Goal: Find specific page/section

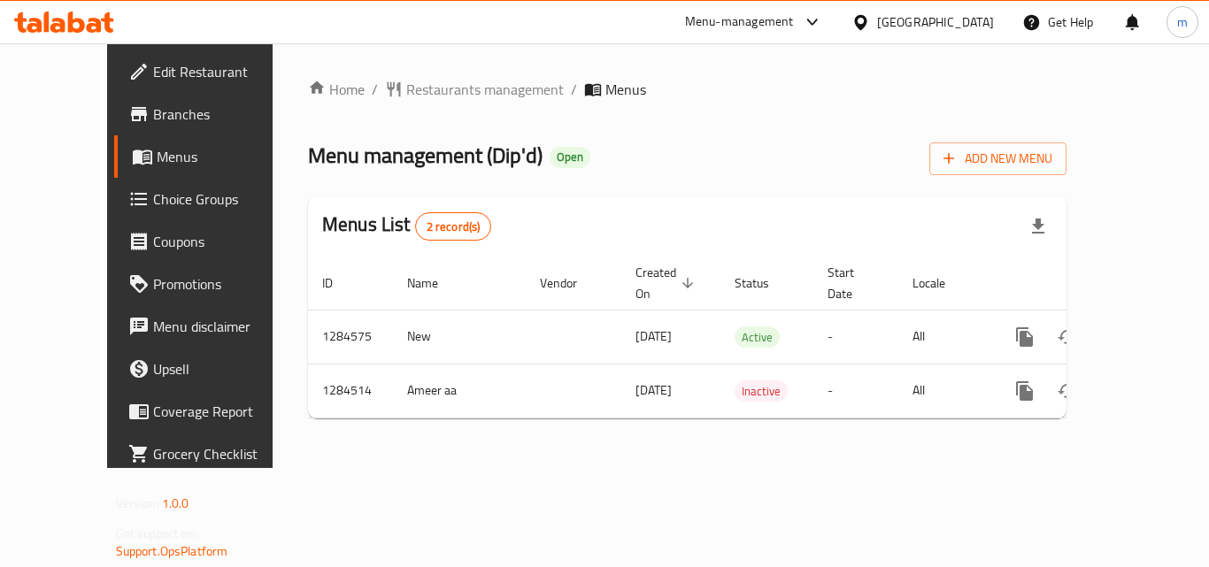
click at [673, 96] on ol "Home / Restaurants management / Menus" at bounding box center [687, 89] width 759 height 21
click at [422, 85] on span "Restaurants management" at bounding box center [485, 89] width 158 height 21
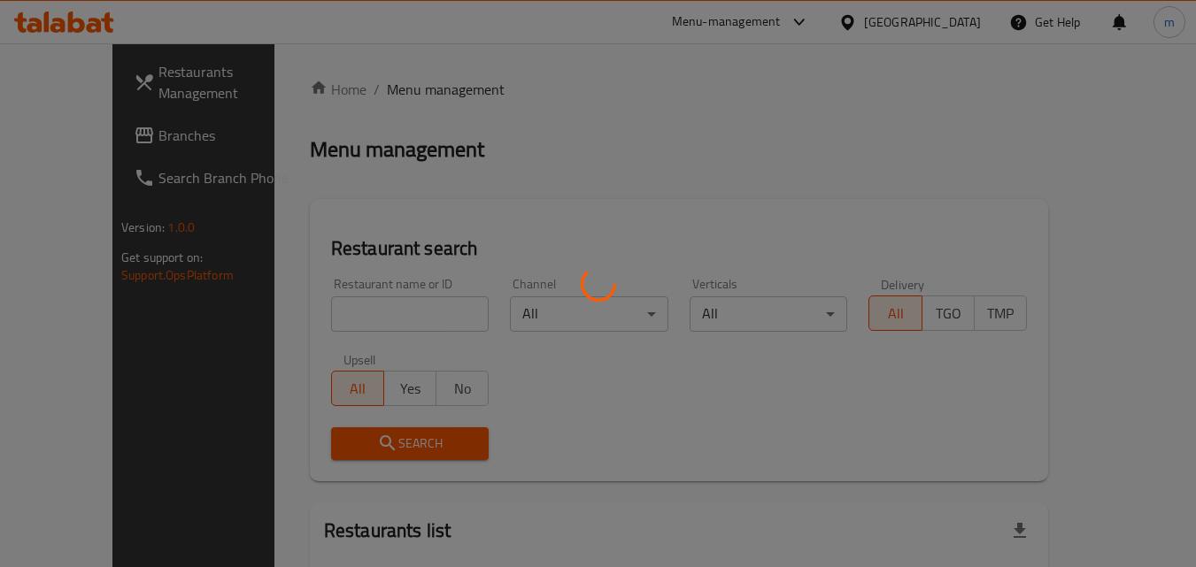
click at [323, 312] on div at bounding box center [598, 283] width 1196 height 567
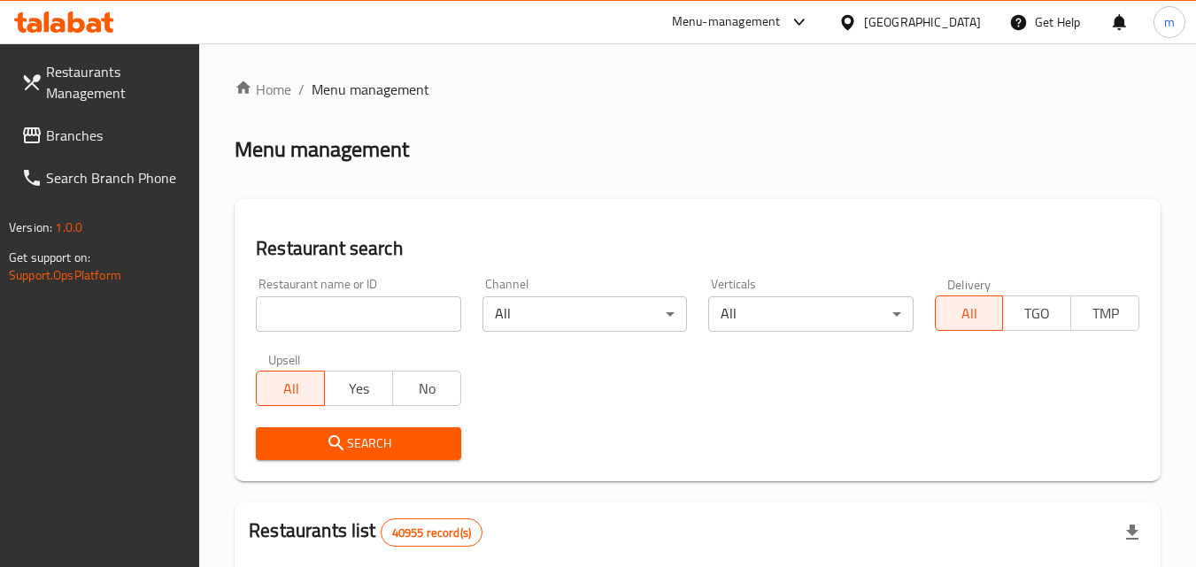
click at [323, 312] on input "search" at bounding box center [358, 314] width 205 height 35
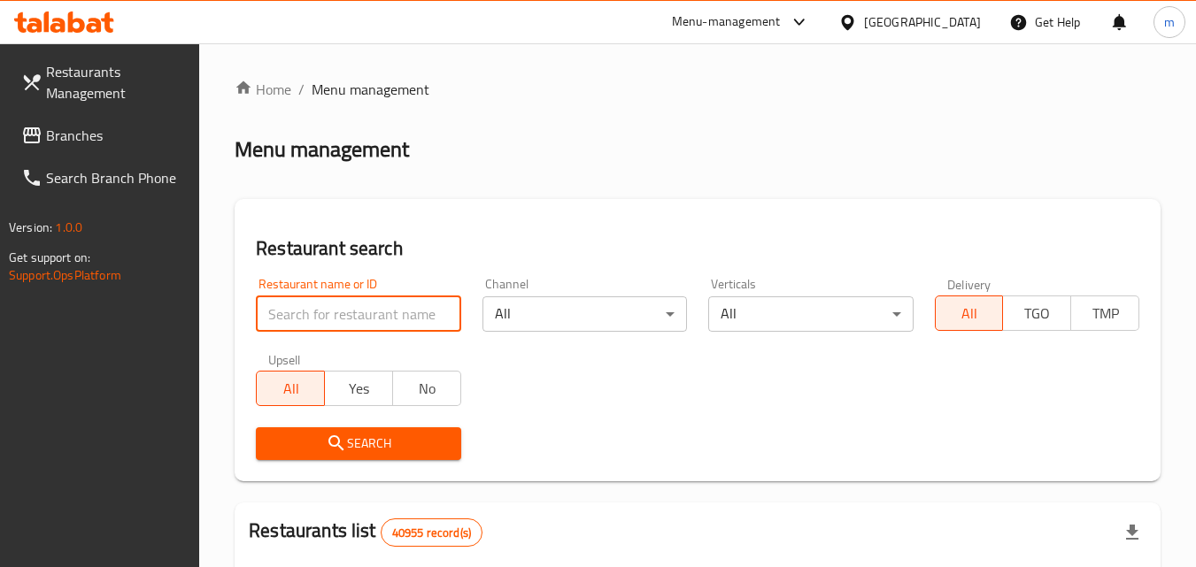
paste input "695690"
click button "Search" at bounding box center [358, 444] width 205 height 33
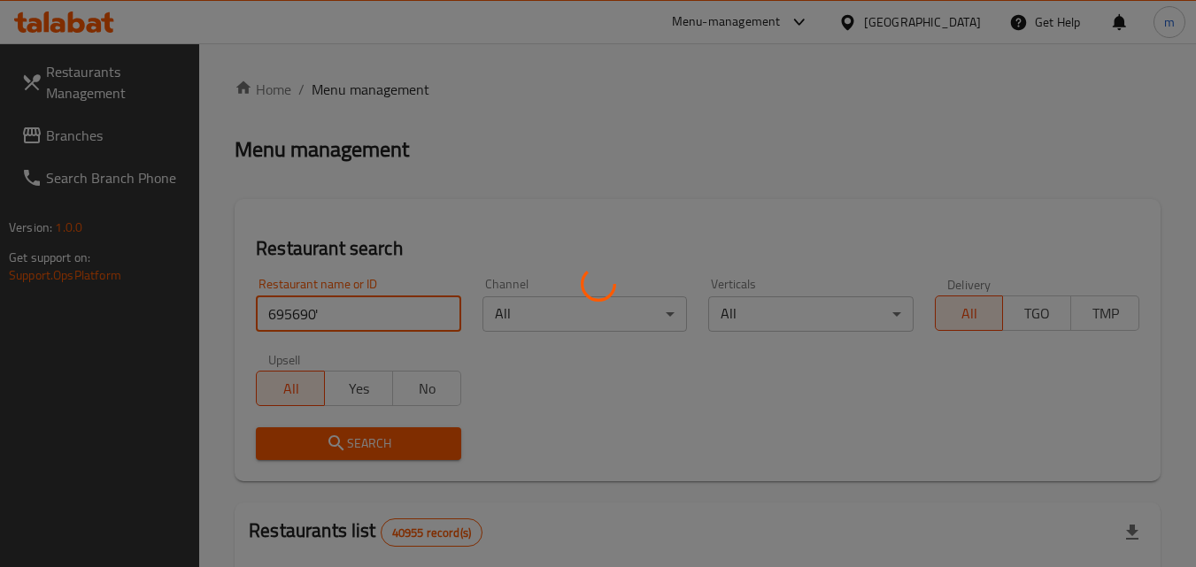
type input "695690"
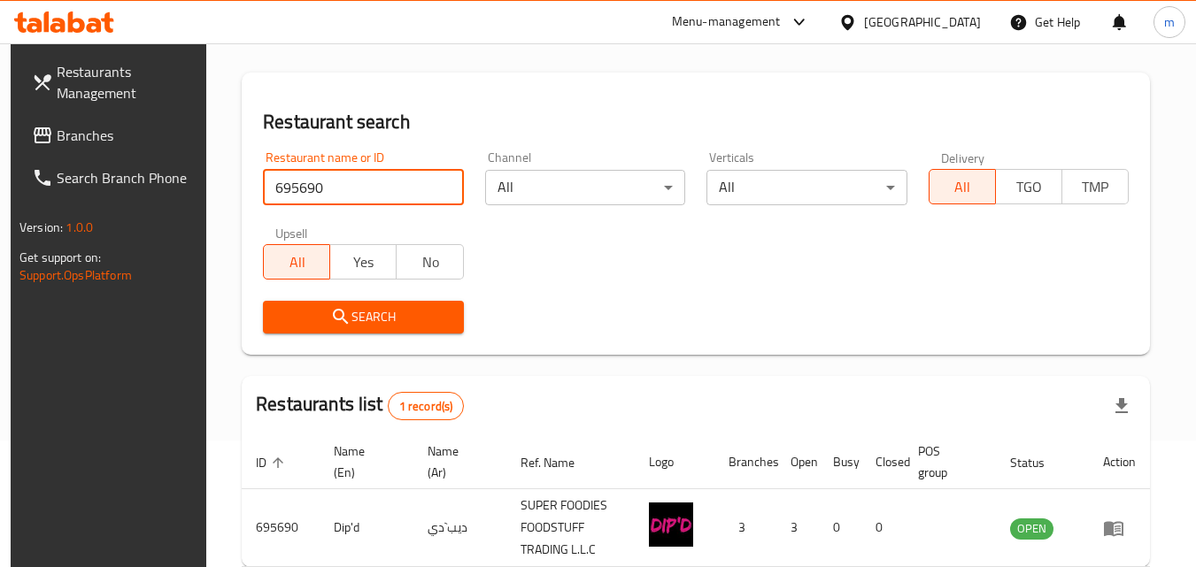
scroll to position [222, 0]
